Goal: Find specific page/section: Find specific page/section

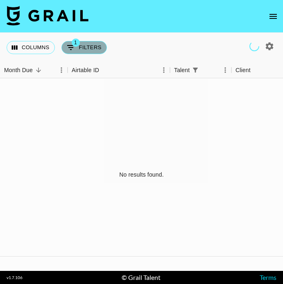
click at [79, 48] on button "1 Filters" at bounding box center [83, 47] width 45 height 13
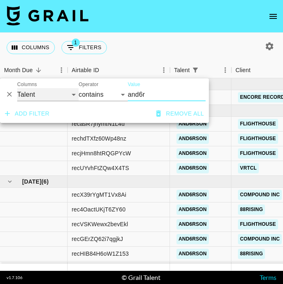
click at [28, 97] on select "Grail Platform ID Airtable ID Talent Manager Client [PERSON_NAME] Campaign (Typ…" at bounding box center [47, 94] width 61 height 13
select select "airtableId"
click at [17, 88] on select "Grail Platform ID Airtable ID Talent Manager Client [PERSON_NAME] Campaign (Typ…" at bounding box center [47, 94] width 61 height 13
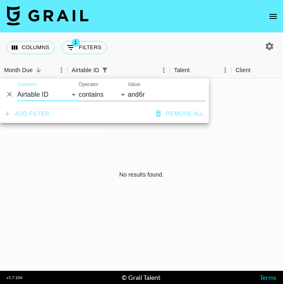
click at [140, 90] on input "and6r" at bounding box center [167, 94] width 78 height 13
paste input "rechdTXfz60Wp48nz"
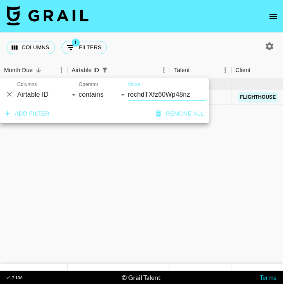
type input "rechdTXfz60Wp48nz"
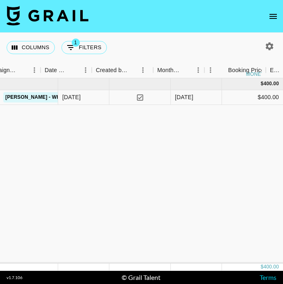
scroll to position [0, 259]
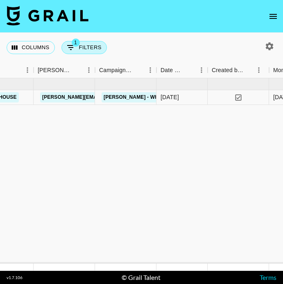
click at [85, 51] on button "1 Filters" at bounding box center [83, 47] width 45 height 13
select select "airtableId"
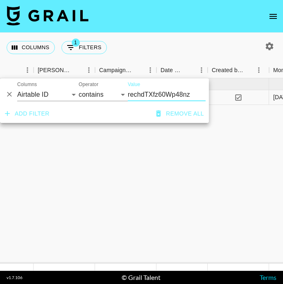
click at [141, 88] on input "rechdTXfz60Wp48nz" at bounding box center [167, 94] width 78 height 13
type input "recvsDXF2M8QqDhWv"
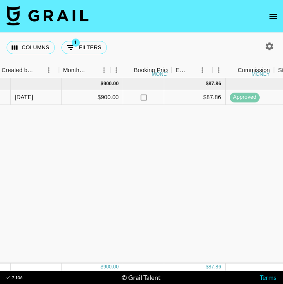
scroll to position [0, 561]
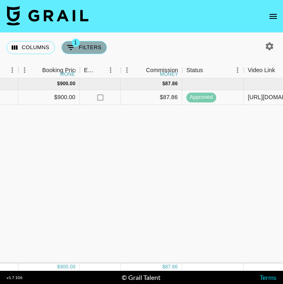
click at [79, 47] on button "1 Filters" at bounding box center [83, 47] width 45 height 13
select select "airtableId"
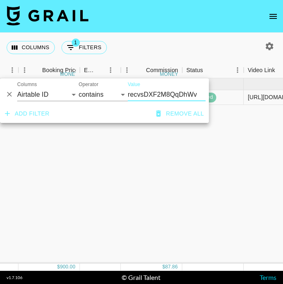
click at [146, 92] on input "recvsDXF2M8QqDhWv" at bounding box center [167, 94] width 78 height 13
type input "reczQBxd1rOrlN4ft"
click at [182, 133] on div "[DATE] ( 1 ) $ 350.00 $ 34.17 reczQBxd1rOrlN4ft wt.cov Encore recordings [PERSO…" at bounding box center [164, 170] width 1451 height 185
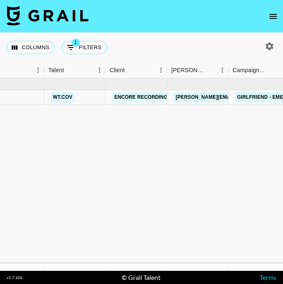
scroll to position [0, 127]
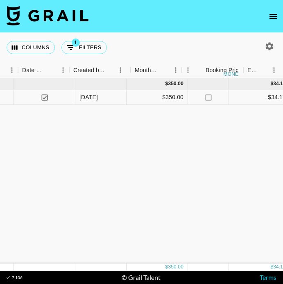
scroll to position [0, 460]
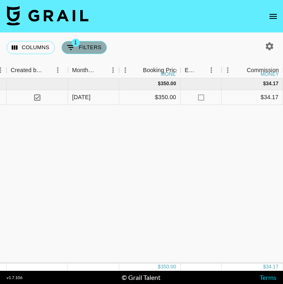
click at [83, 49] on button "1 Filters" at bounding box center [83, 47] width 45 height 13
select select "airtableId"
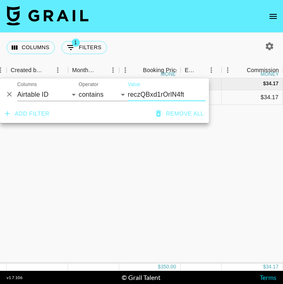
click at [131, 93] on input "reczQBxd1rOrlN4ft" at bounding box center [167, 94] width 78 height 13
type input "recjHmn8htRQGPYcW"
click at [152, 159] on div "[DATE] ( 1 ) $ 400.00 $ 39.05 recjHmn8htRQGPYcW and6rson Flighthouse [EMAIL_ADD…" at bounding box center [265, 170] width 1451 height 185
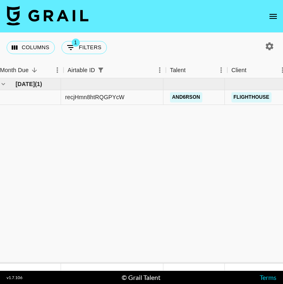
scroll to position [0, 0]
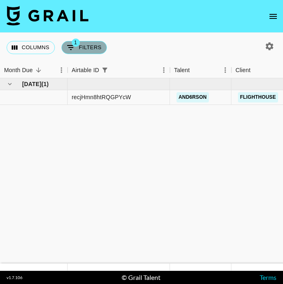
click at [81, 45] on button "1 Filters" at bounding box center [83, 47] width 45 height 13
select select "airtableId"
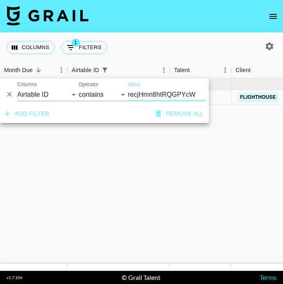
click at [149, 91] on input "recjHmn8htRQGPYcW" at bounding box center [167, 94] width 78 height 13
type input "recJjpCVnFvbZ2xzL"
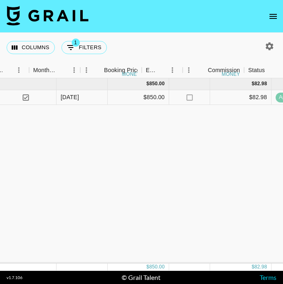
scroll to position [0, 499]
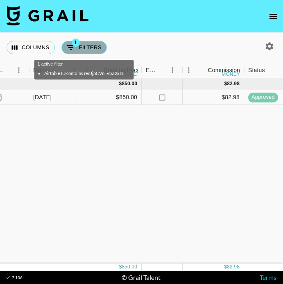
click at [93, 43] on button "1 Filters" at bounding box center [83, 47] width 45 height 13
select select "airtableId"
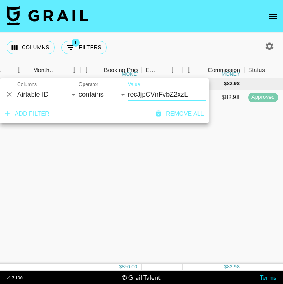
click at [152, 91] on input "recJjpCVnFvbZ2xzL" at bounding box center [167, 94] width 78 height 13
type input "recOULAkKaIIaOGir"
click at [164, 140] on div "[DATE] ( 1 ) $ 850.00 $ 82.98 recOULAkKaIIaOGir naarjesse Any given [DATE] [PER…" at bounding box center [226, 170] width 1451 height 185
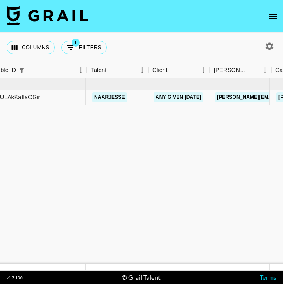
scroll to position [0, 77]
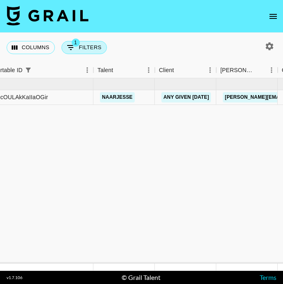
click at [77, 47] on button "1 Filters" at bounding box center [83, 47] width 45 height 13
select select "airtableId"
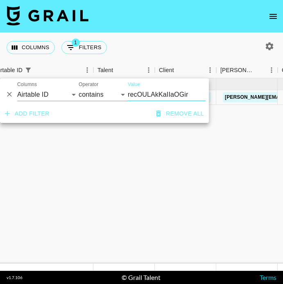
click at [153, 95] on input "recOULAkKaIIaOGir" at bounding box center [167, 94] width 78 height 13
type input "recUFfr7tIVnvweZp"
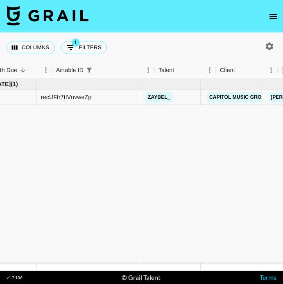
scroll to position [0, 0]
